Goal: Use online tool/utility: Utilize a website feature to perform a specific function

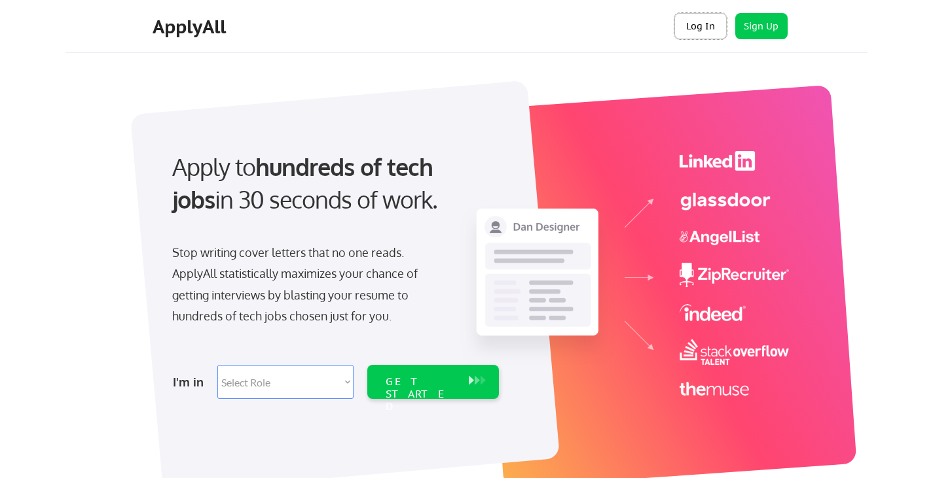
click at [700, 27] on button "Log In" at bounding box center [700, 26] width 52 height 26
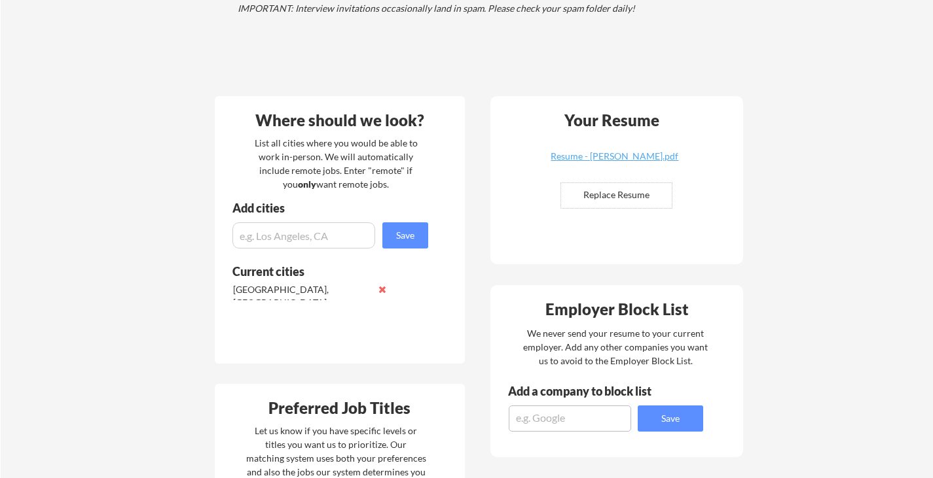
scroll to position [202, 0]
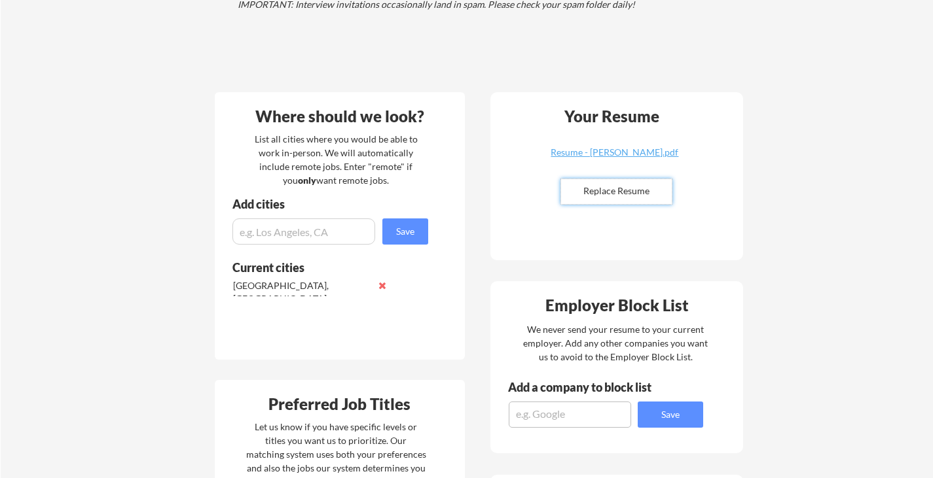
click at [623, 189] on input "file" at bounding box center [616, 191] width 111 height 25
type input "C:\fakepath\Resume - Abena Achianor.pdf"
click at [615, 152] on div "Resume - Abena Achianor.pdf" at bounding box center [615, 152] width 156 height 9
click at [608, 195] on input "file" at bounding box center [616, 191] width 111 height 25
type input "C:\fakepath\Resume - Abena Achianor.pdf"
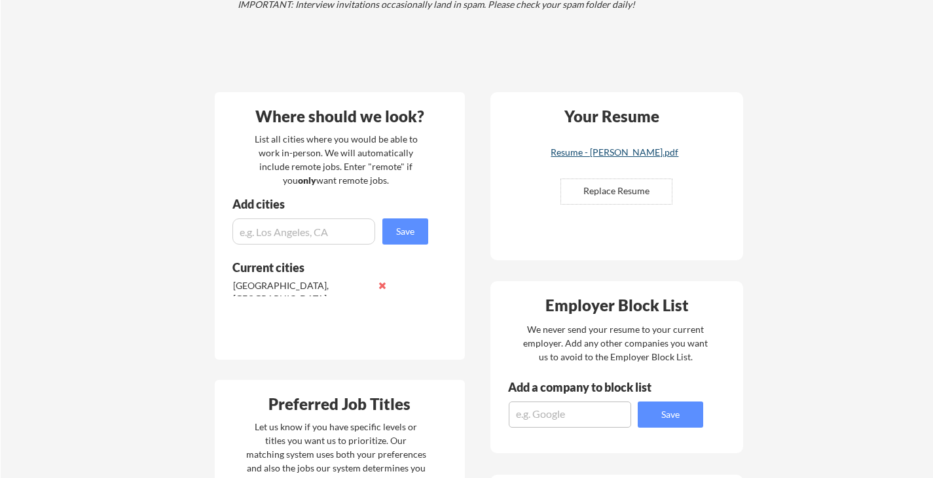
click at [588, 152] on div "Resume - Abena Achianor.pdf" at bounding box center [615, 152] width 156 height 9
click at [584, 200] on input "file" at bounding box center [616, 191] width 111 height 25
type input "C:\fakepath\Resume - Abena Achianor.pdf"
click at [608, 154] on div "Resume - Abena Achianor.pdf" at bounding box center [615, 152] width 156 height 9
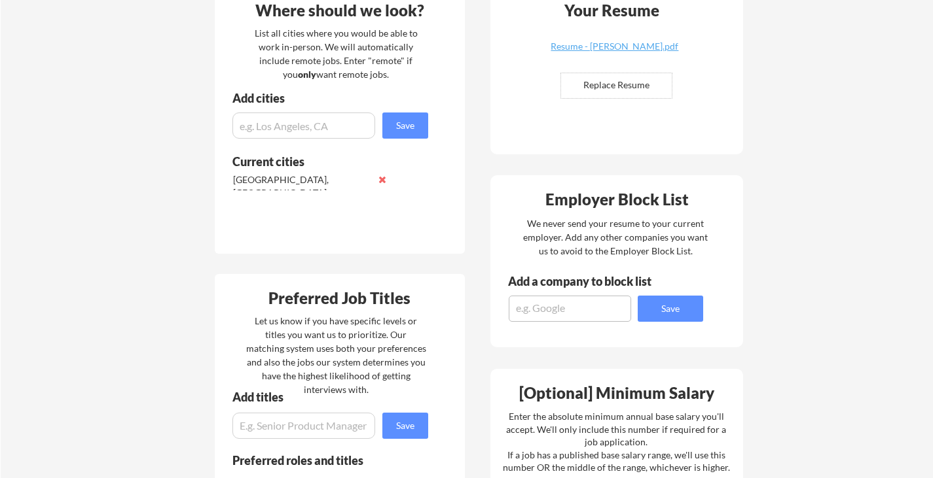
scroll to position [308, 0]
